Goal: Navigation & Orientation: Find specific page/section

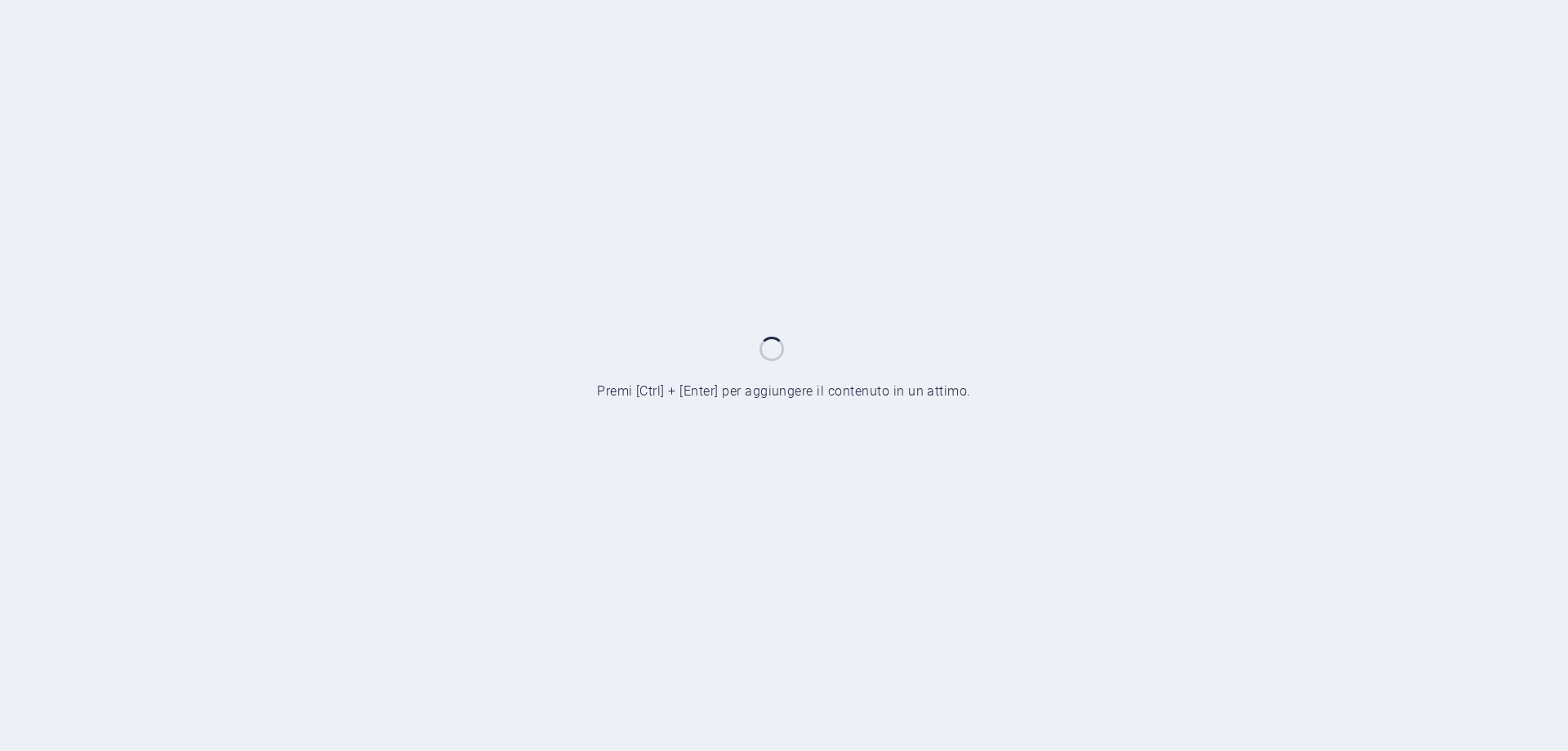
drag, startPoint x: 568, startPoint y: 161, endPoint x: 568, endPoint y: 174, distance: 13.0
click at [568, 174] on div at bounding box center [784, 376] width 1568 height 751
